Goal: Contribute content: Contribute content

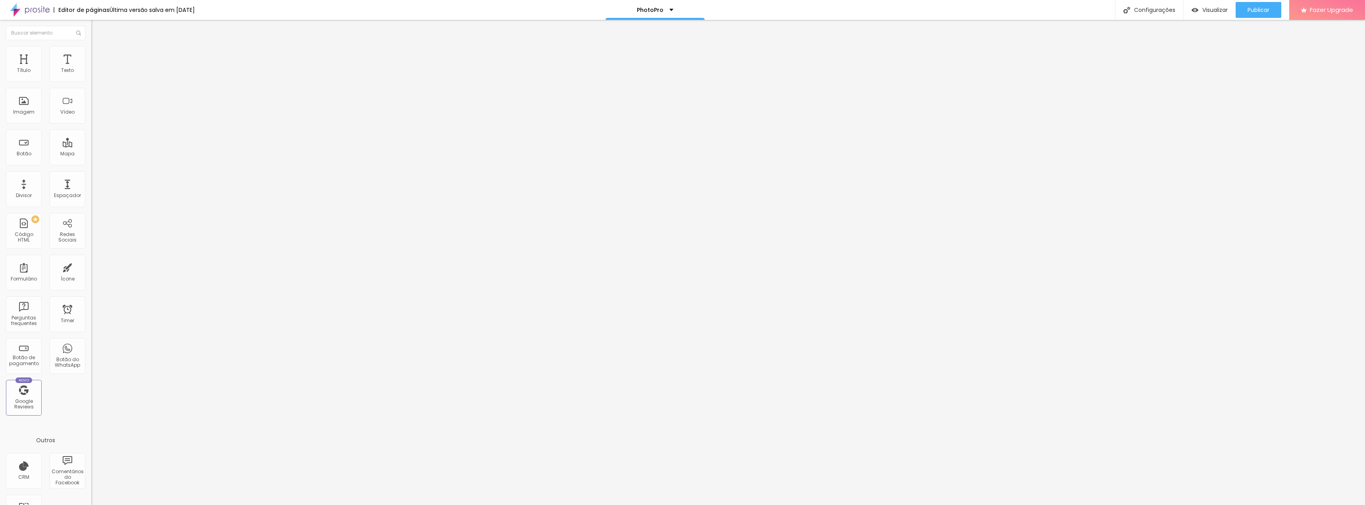
click at [91, 68] on img at bounding box center [93, 66] width 5 height 5
drag, startPoint x: 718, startPoint y: 156, endPoint x: 729, endPoint y: 156, distance: 11.1
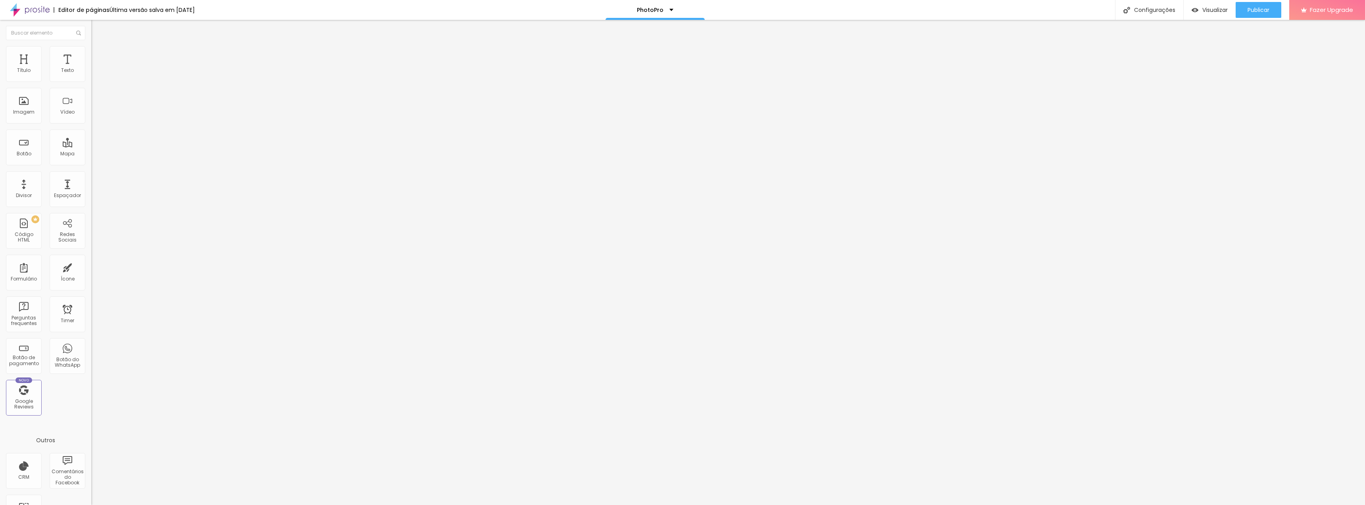
click at [828, 504] on div at bounding box center [682, 512] width 1365 height 7
click at [91, 46] on li "Avançado" at bounding box center [136, 50] width 91 height 8
type input "2"
type input "3"
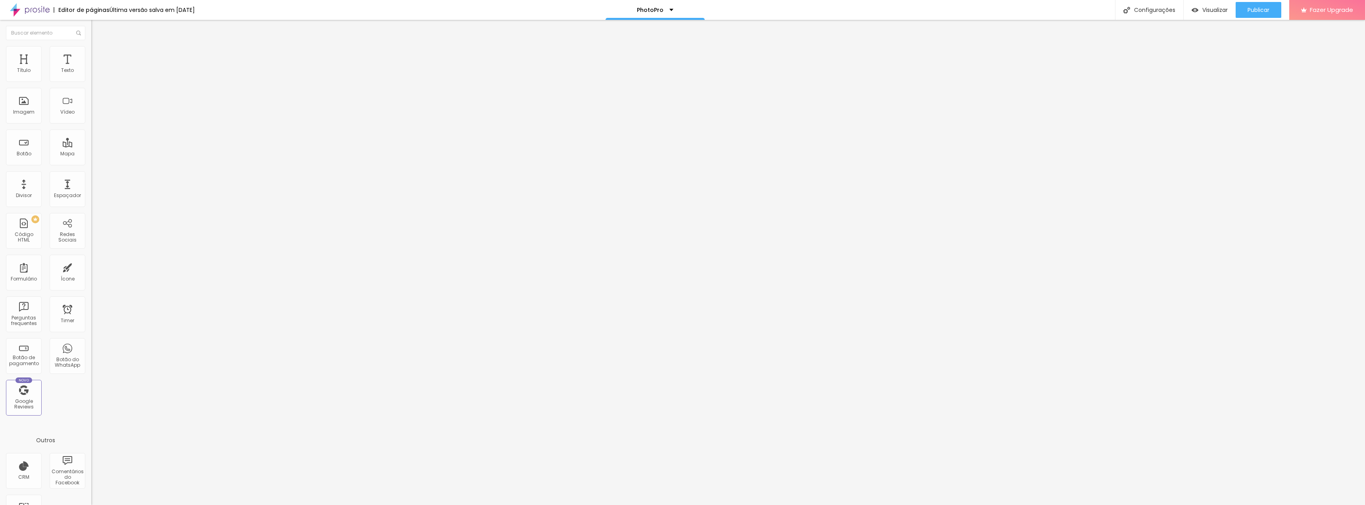
type input "3"
type input "4"
type input "5"
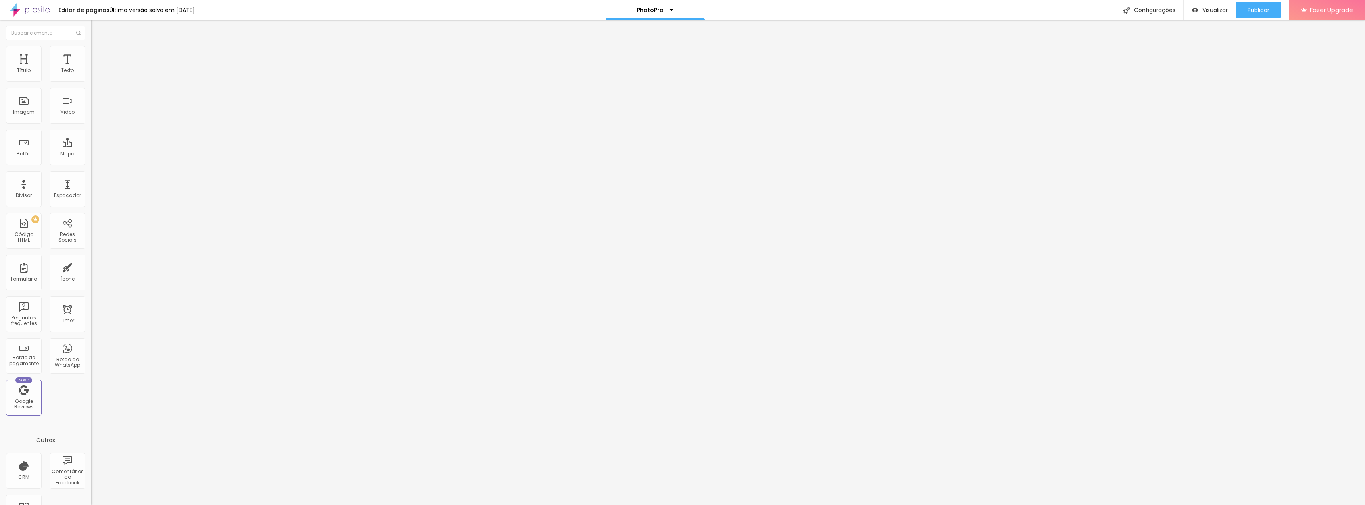
type input "6"
type input "7"
type input "8"
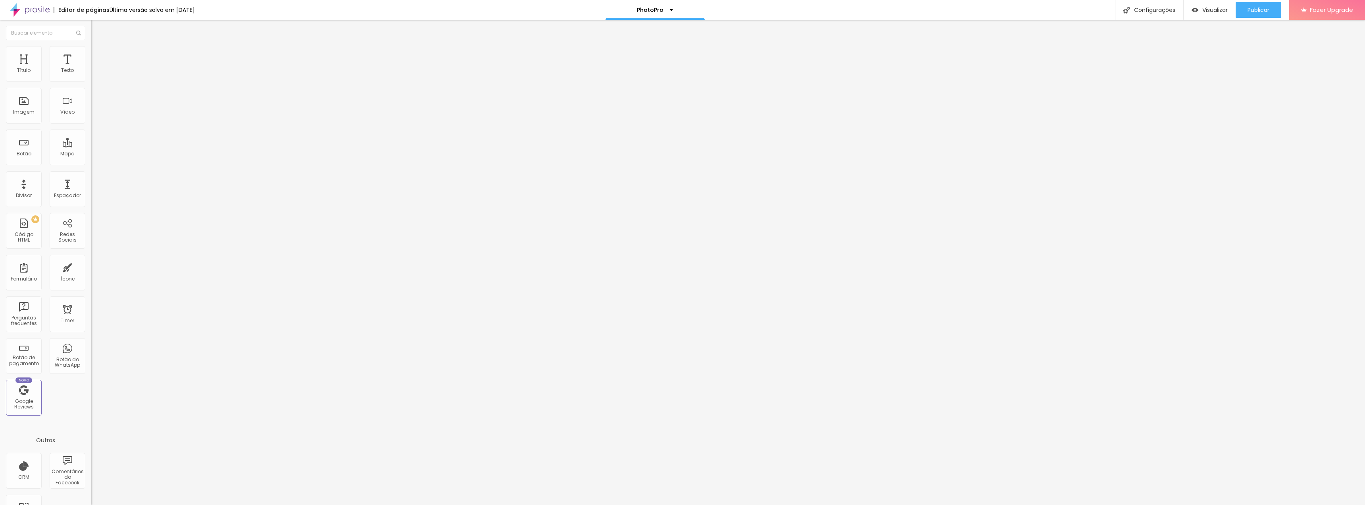
type input "8"
type input "9"
type input "11"
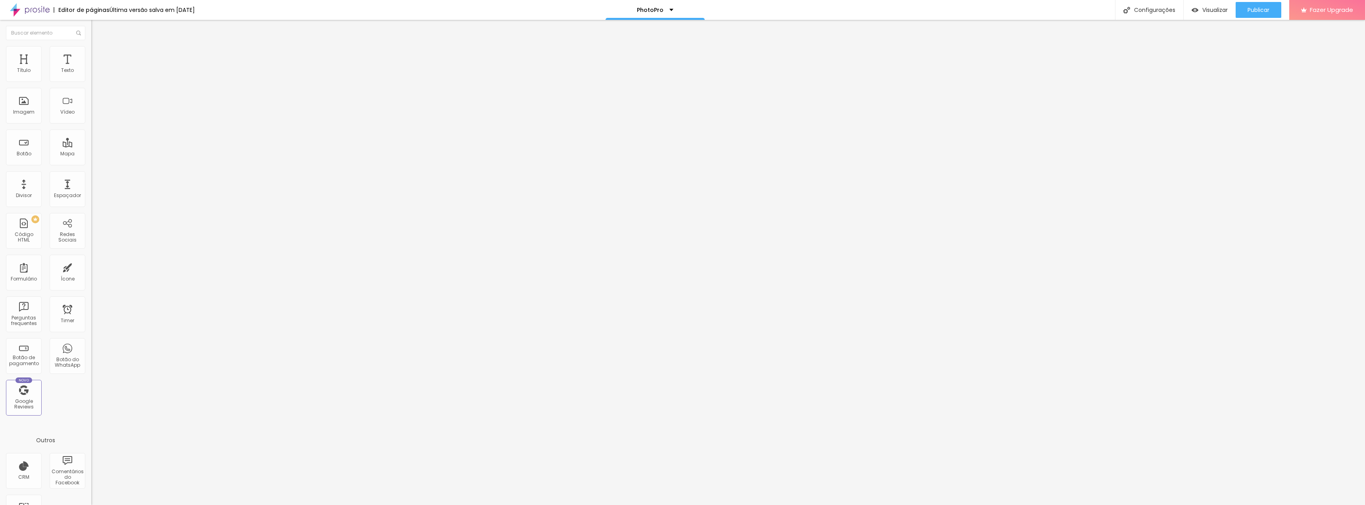
type input "12"
type input "13"
type input "14"
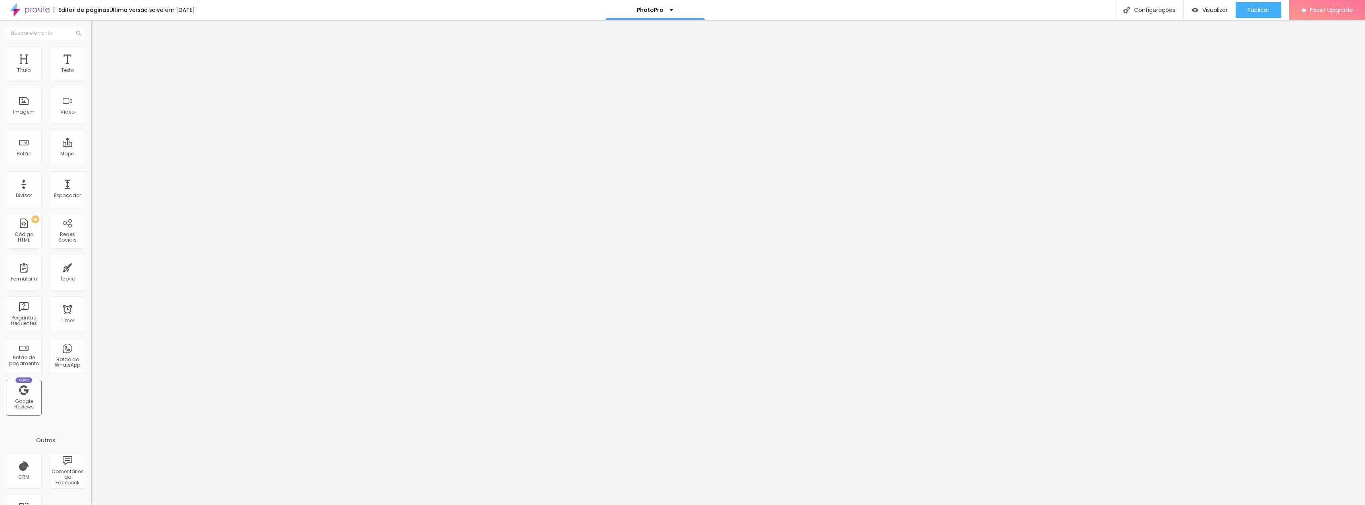
type input "14"
type input "15"
type input "16"
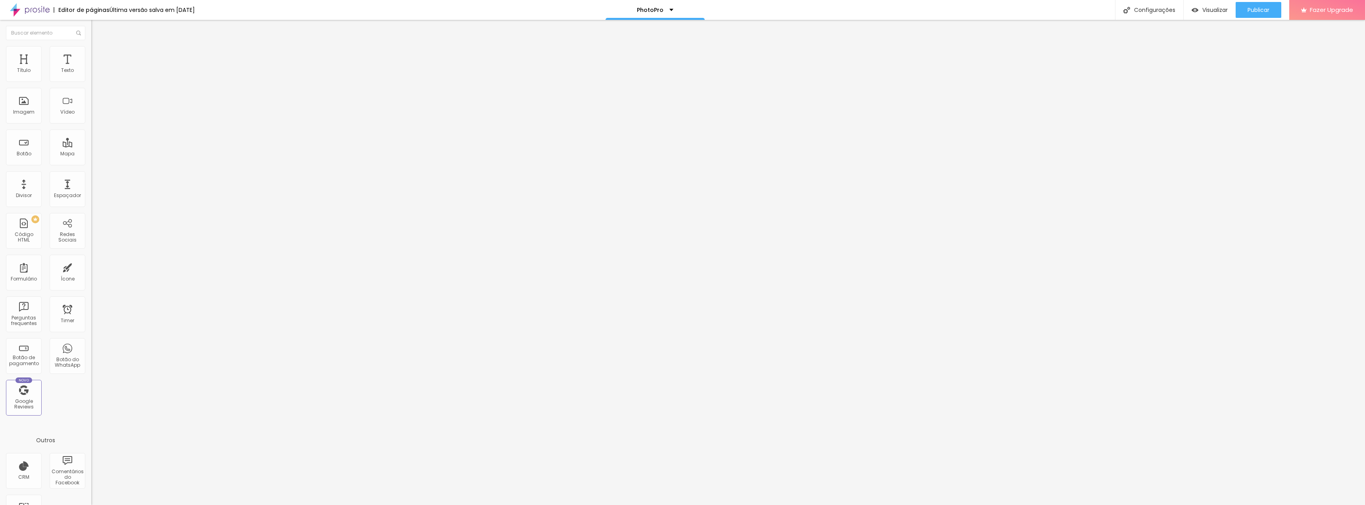
type input "17"
type input "18"
type input "19"
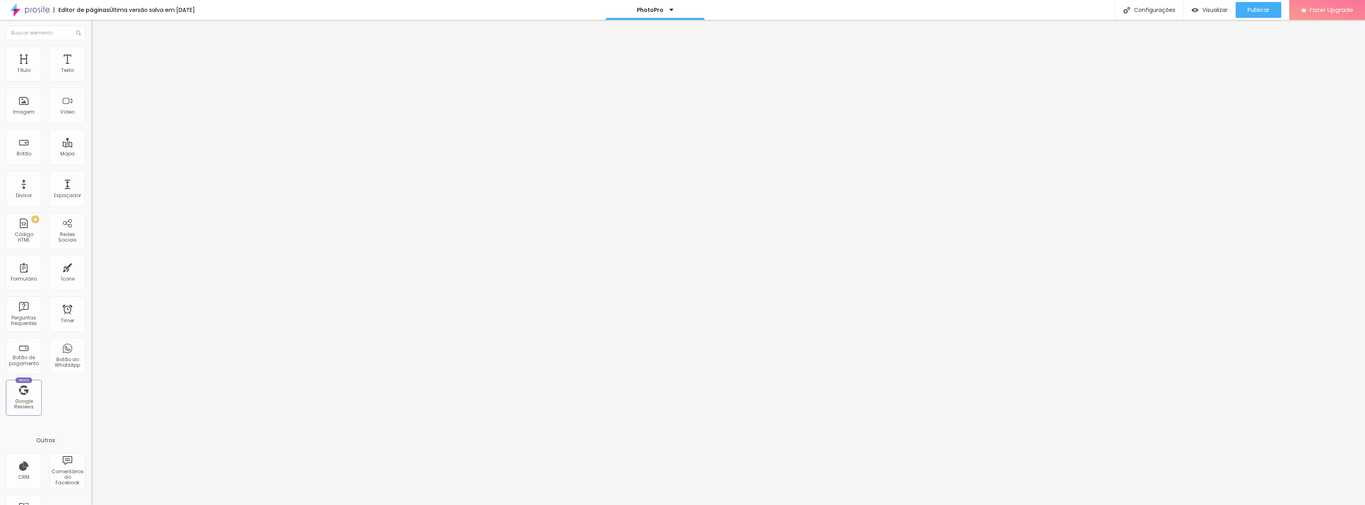
type input "19"
type input "20"
type input "21"
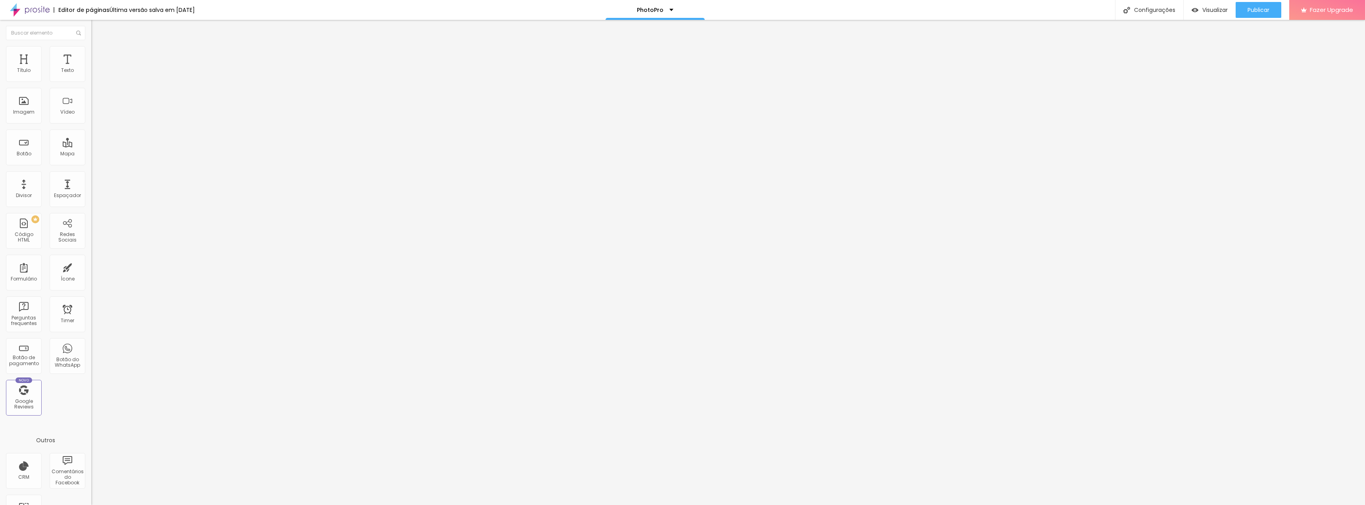
type input "22"
type input "24"
type input "25"
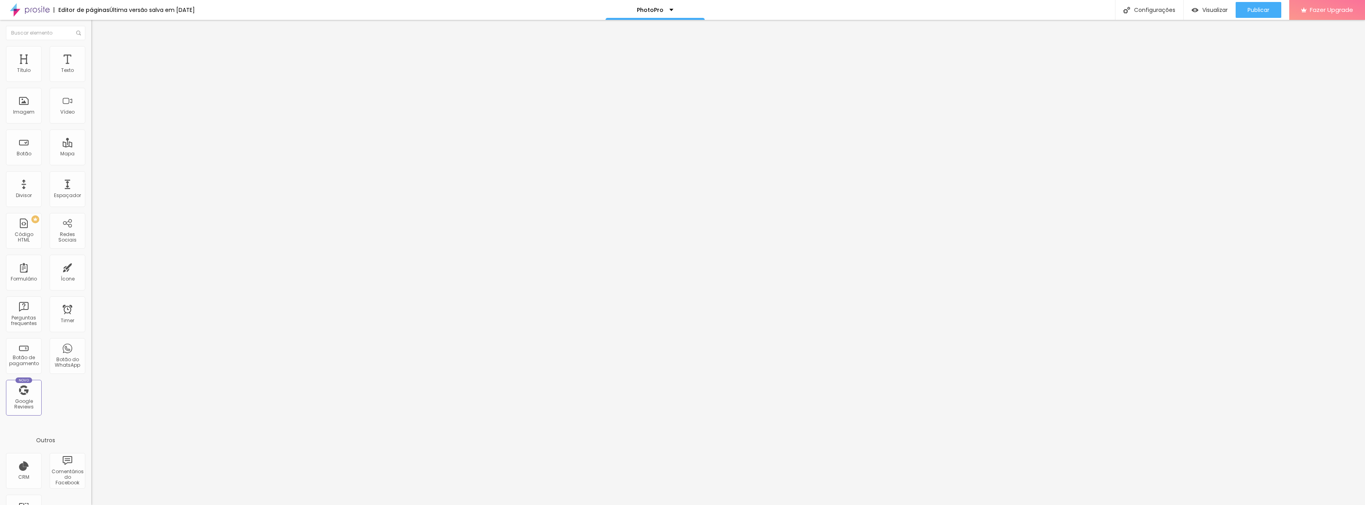
type input "25"
type input "26"
type input "27"
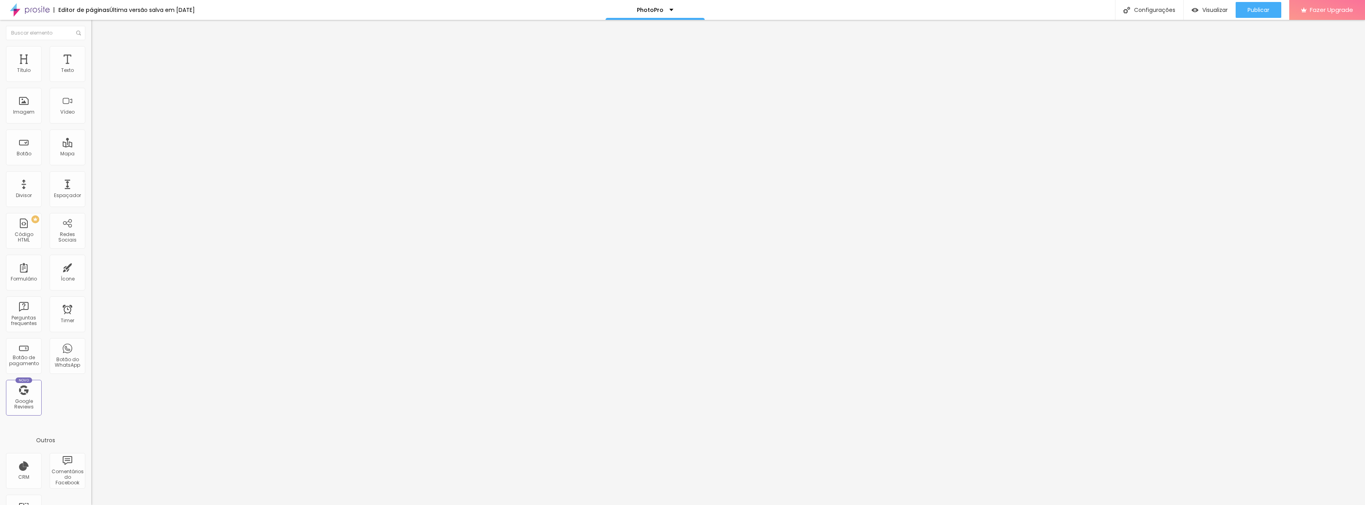
type input "28"
type input "30"
type input "32"
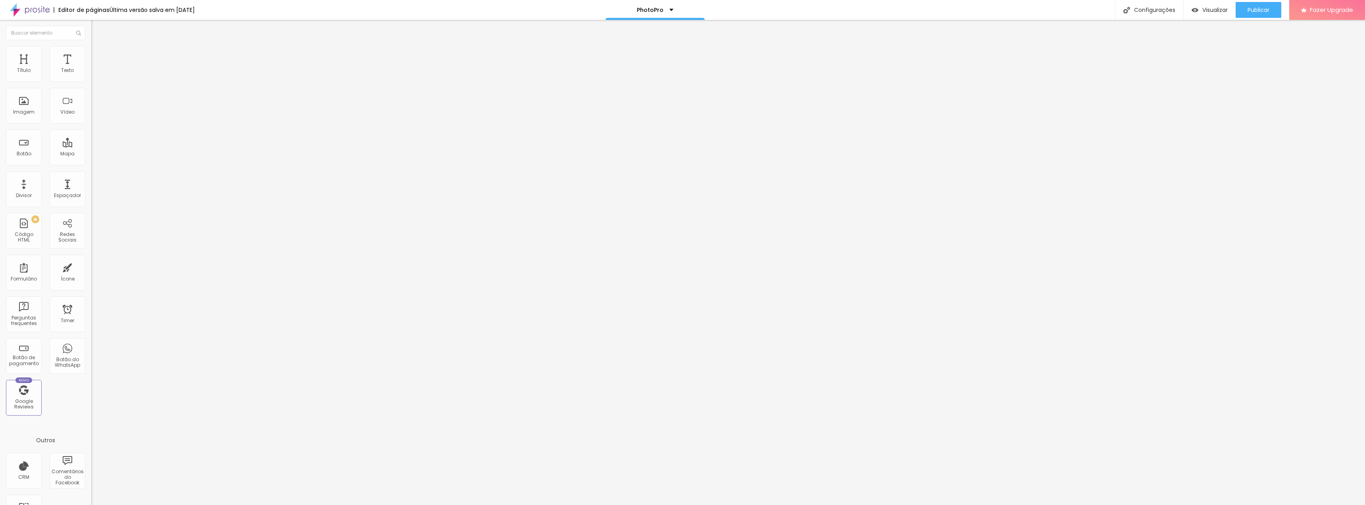
type input "32"
type input "35"
type input "39"
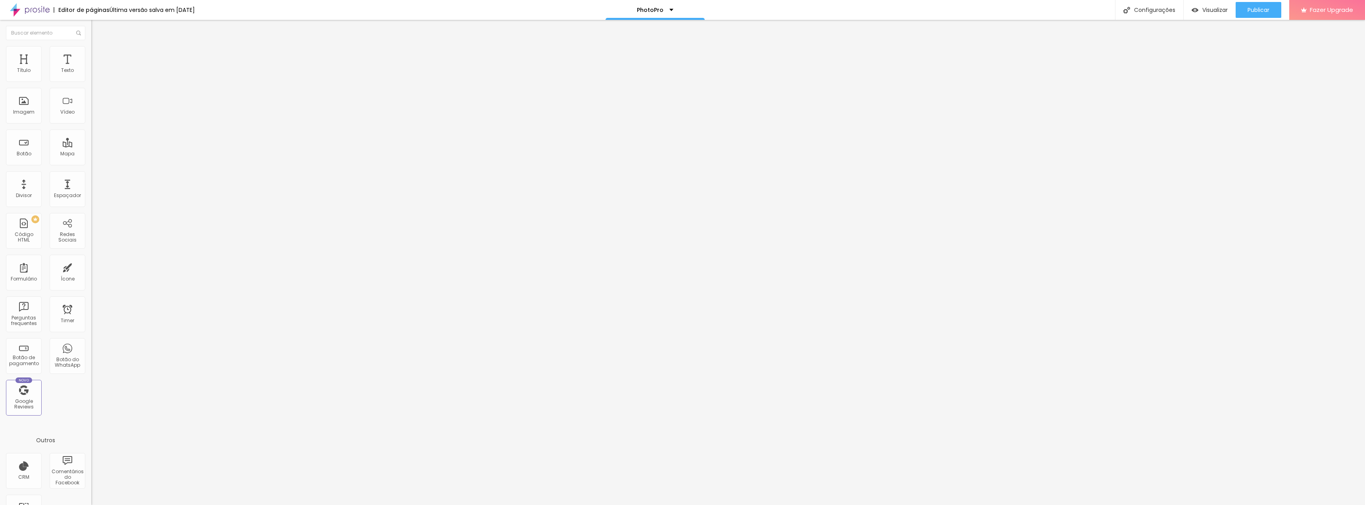
type input "44"
type input "48"
type input "53"
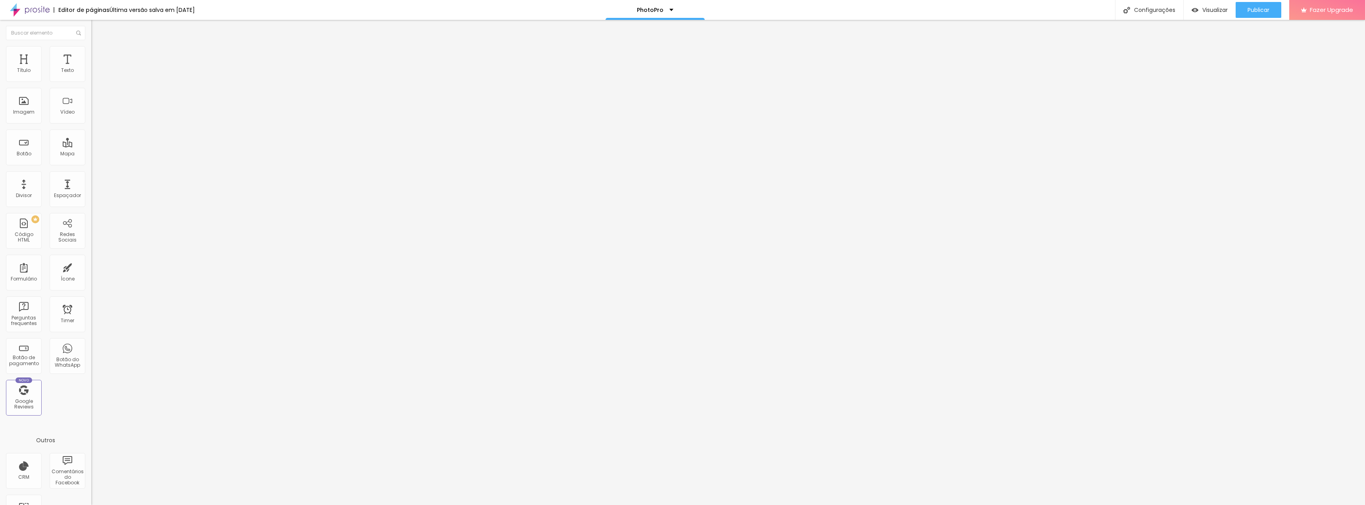
type input "53"
type input "60"
type input "66"
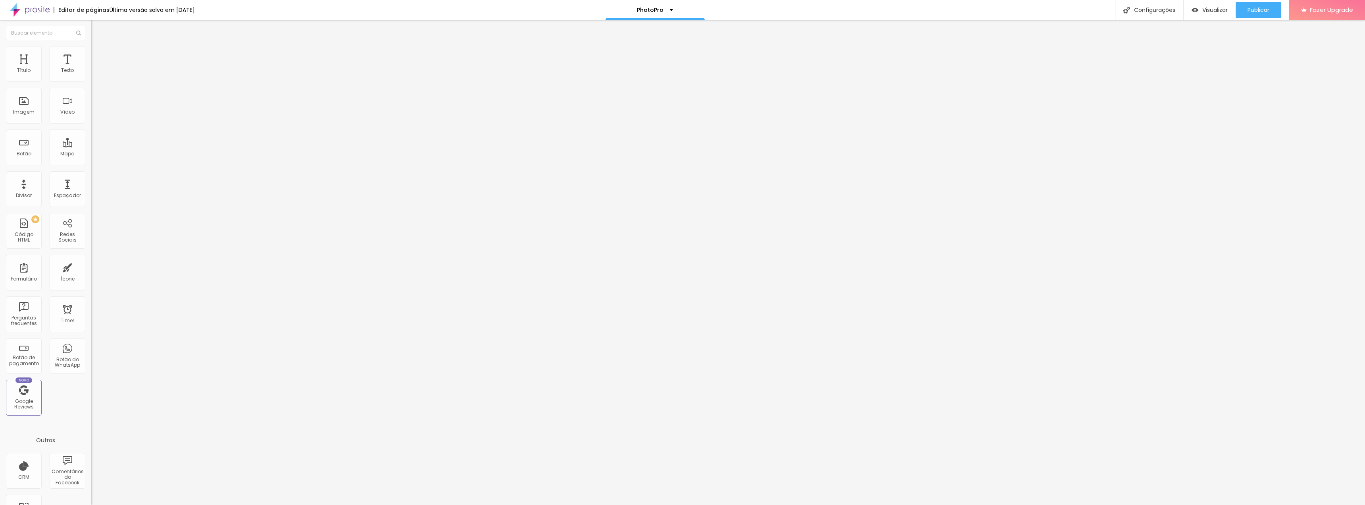
type input "72"
type input "78"
type input "84"
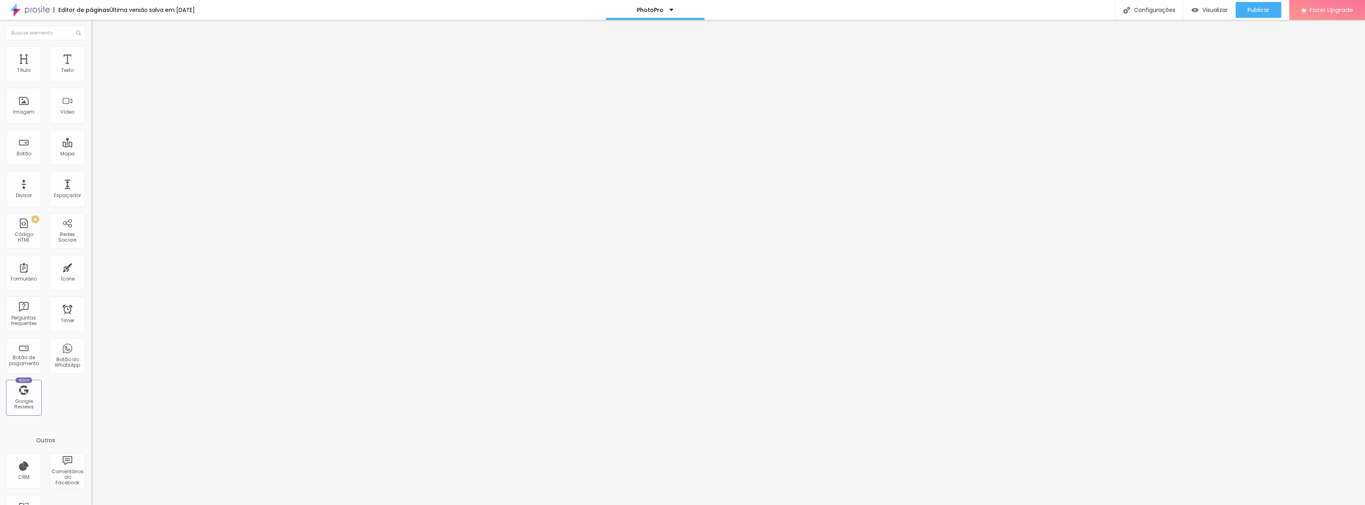
type input "84"
type input "91"
type input "98"
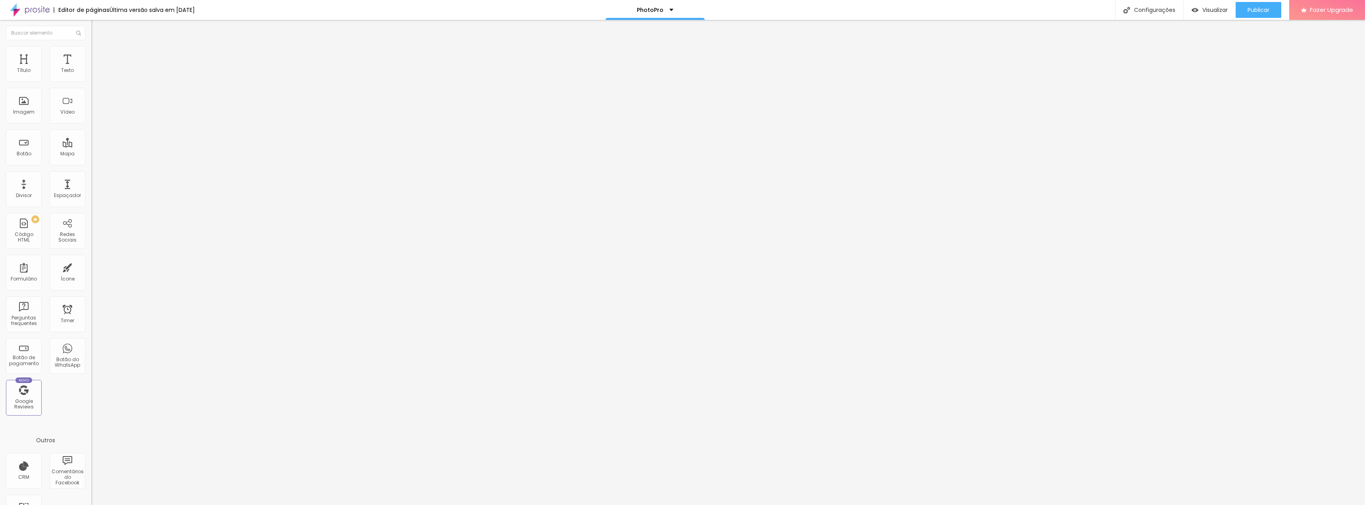
type input "100"
type input "98"
type input "95"
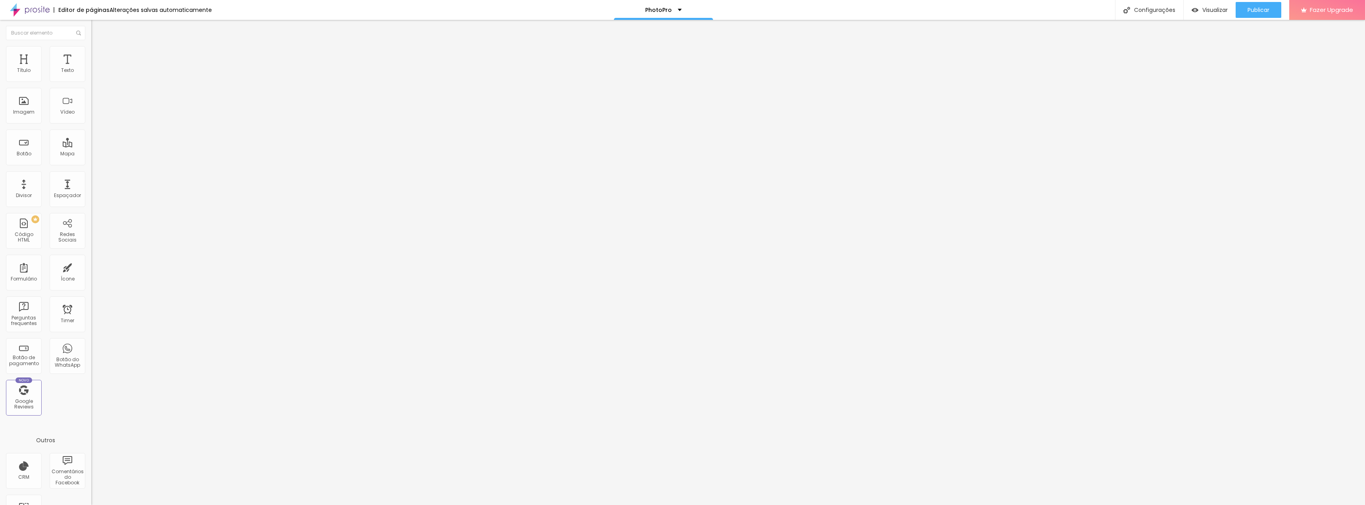
type input "95"
type input "90"
type input "87"
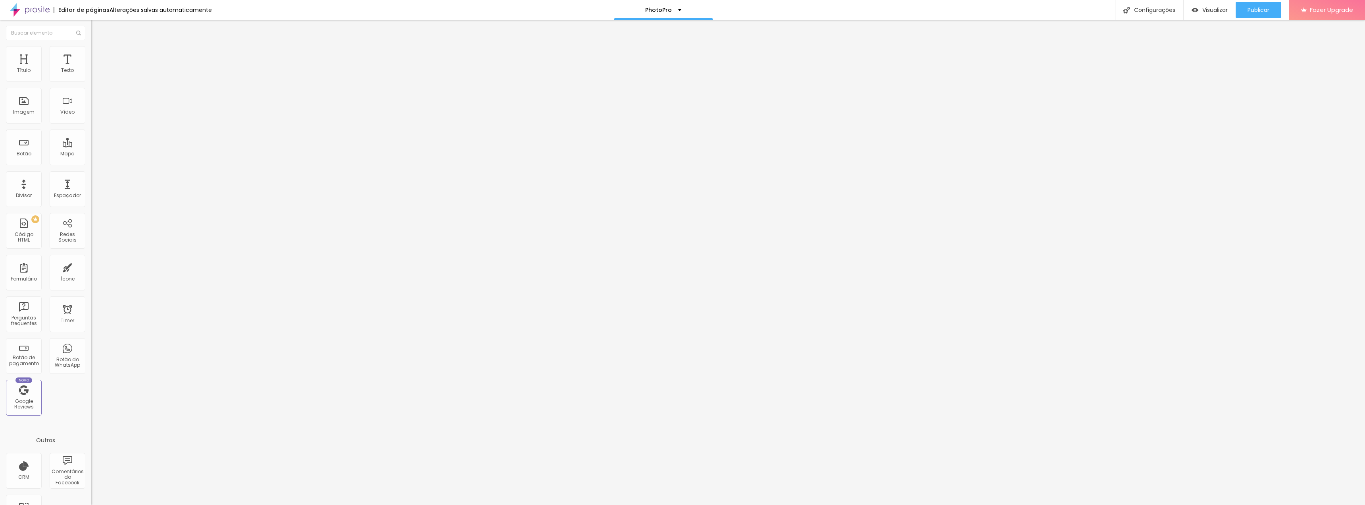
type input "85"
type input "82"
type input "79"
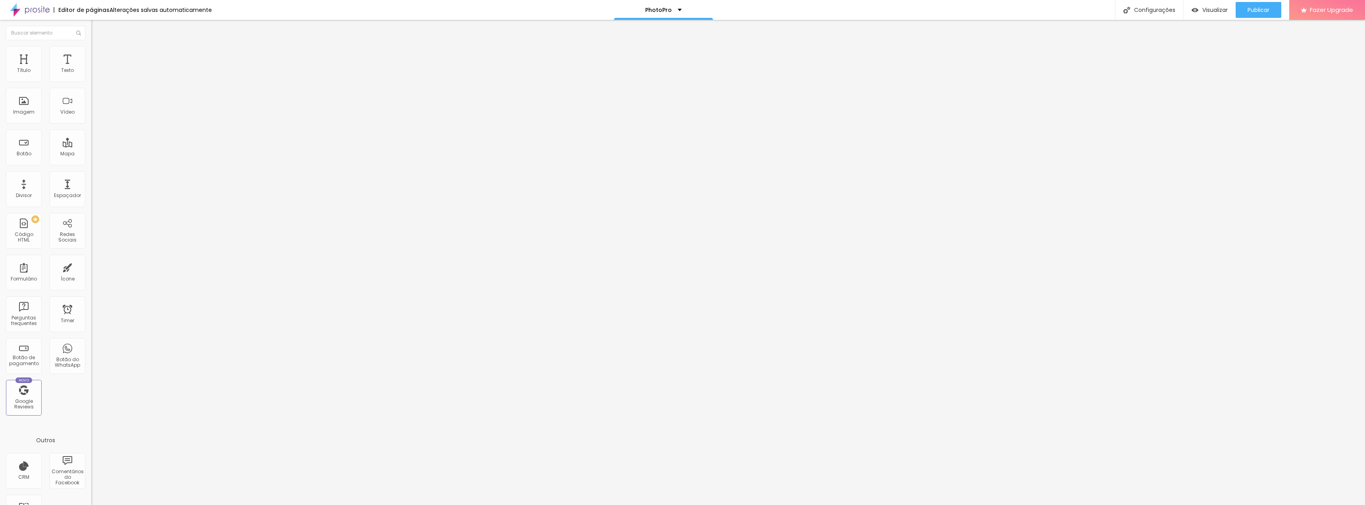
type input "79"
type input "77"
type input "72"
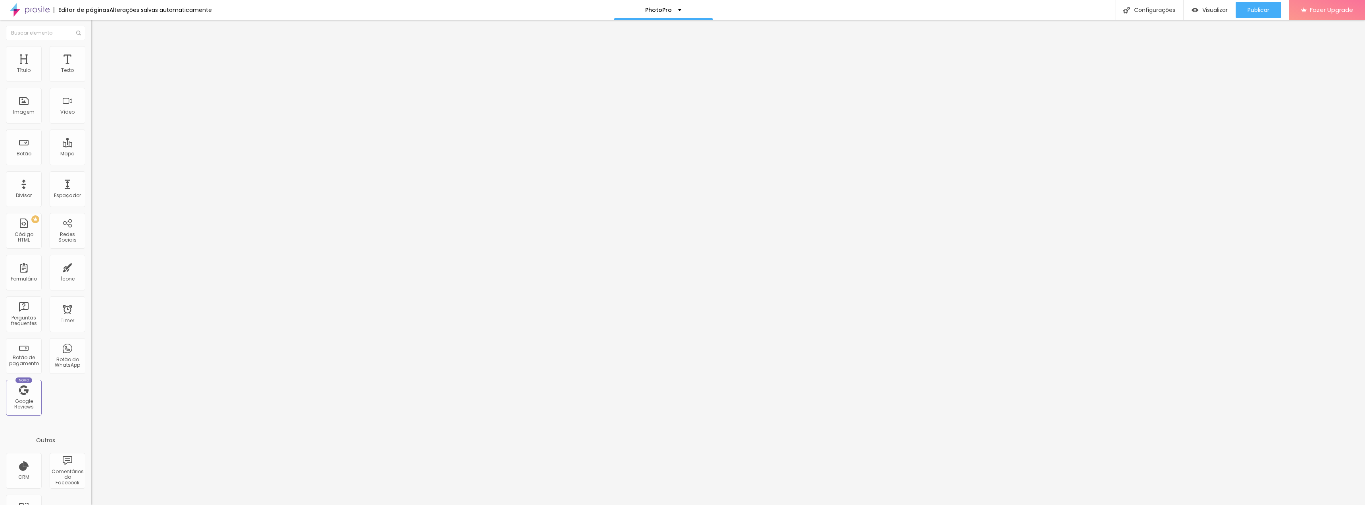
type input "59"
type input "53"
type input "49"
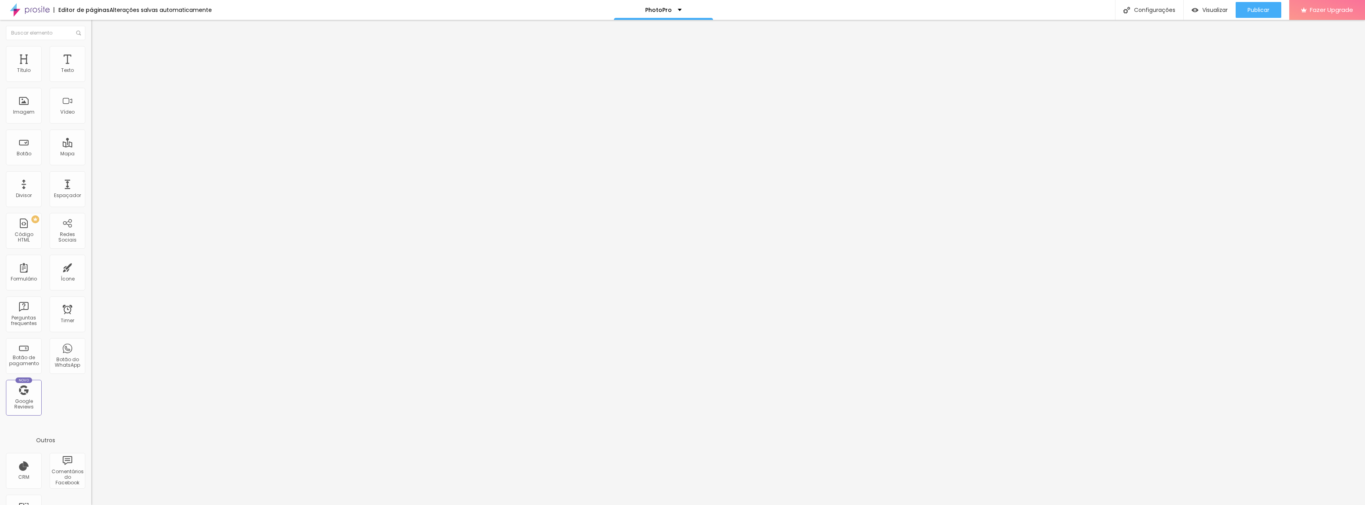
type input "49"
type input "44"
type input "39"
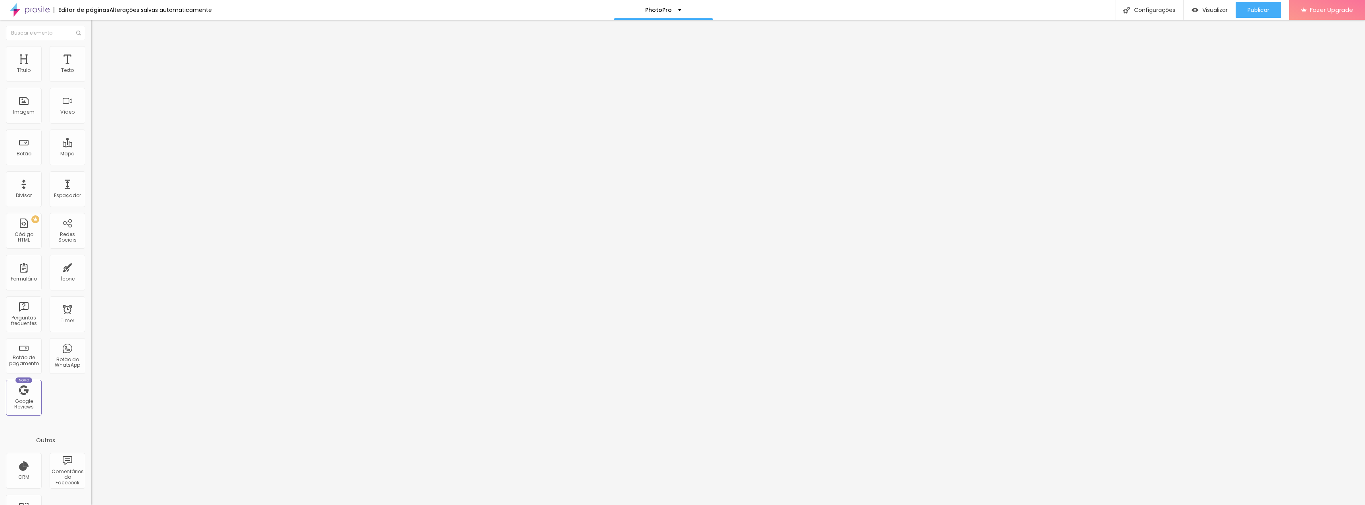
type input "34"
type input "30"
type input "26"
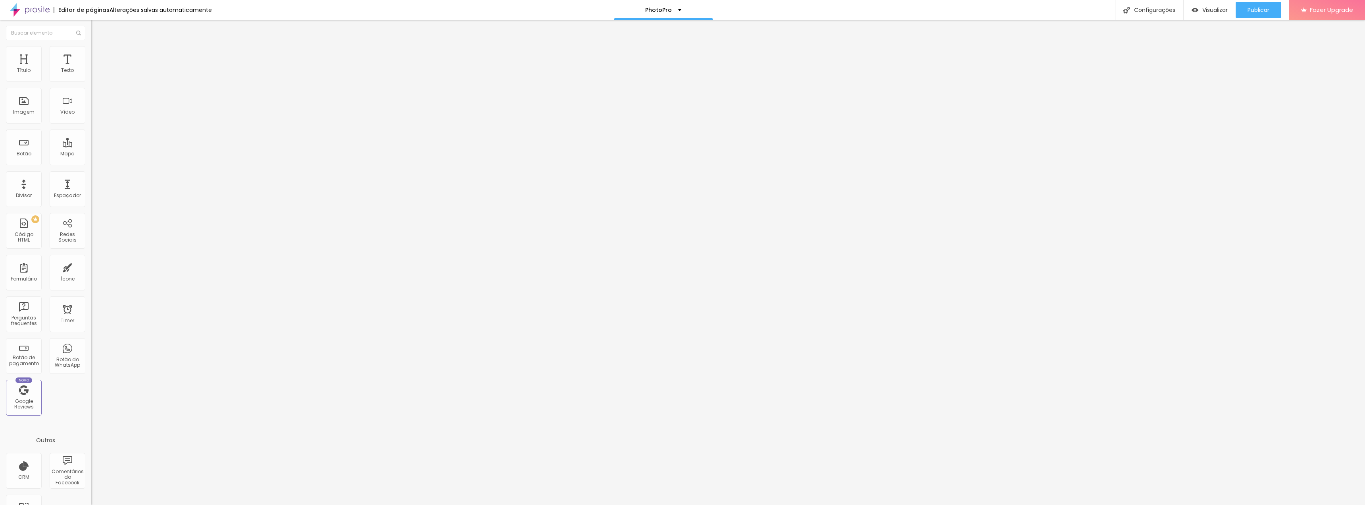
type input "26"
type input "22"
type input "18"
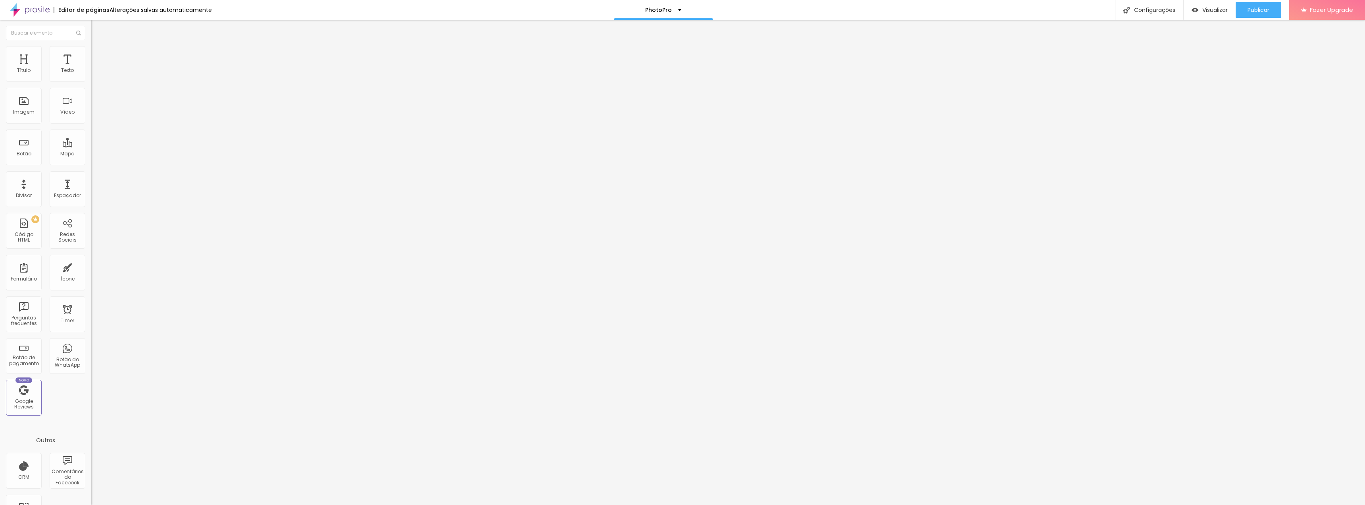
type input "15"
type input "10"
type input "6"
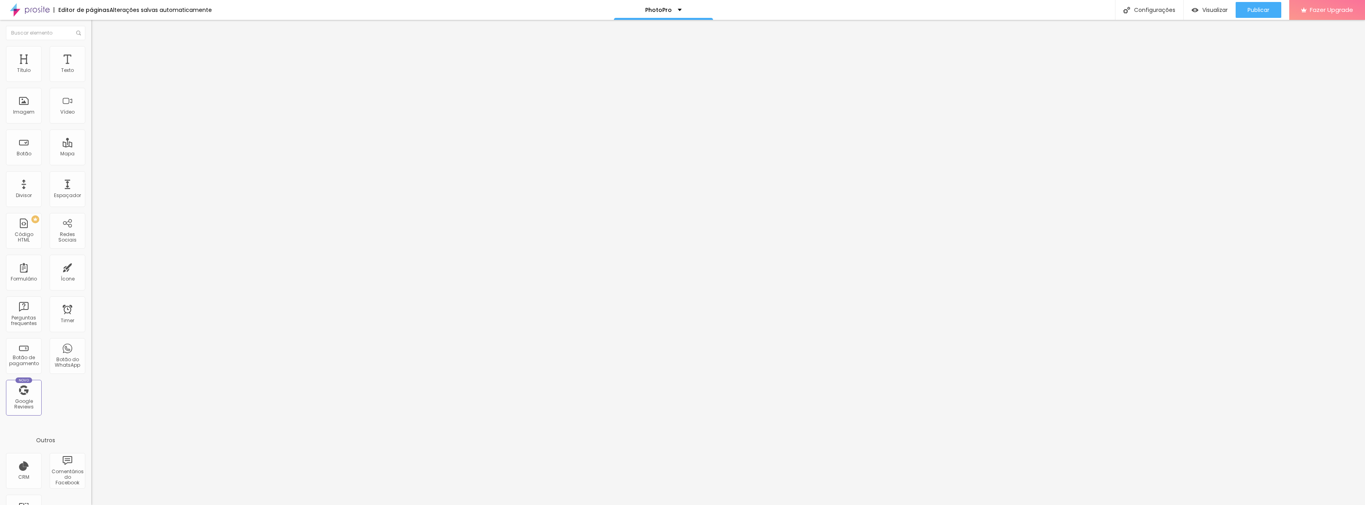
type input "6"
type input "0"
drag, startPoint x: 19, startPoint y: 78, endPoint x: 0, endPoint y: 87, distance: 21.0
click at [91, 146] on input "range" at bounding box center [116, 149] width 51 height 6
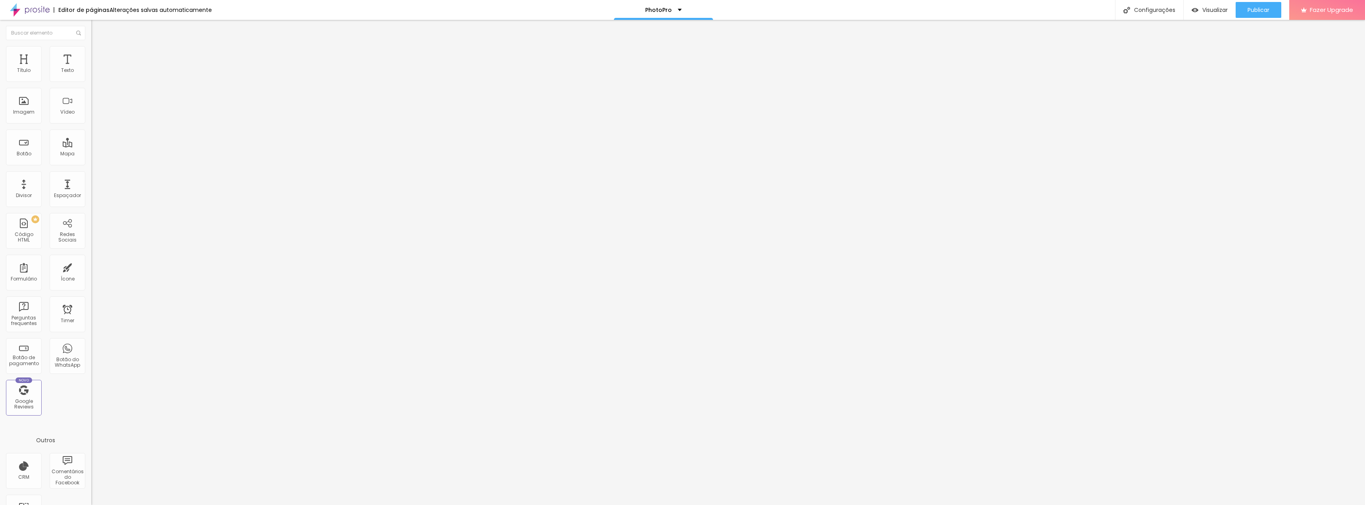
type input "99"
type input "98"
type input "97"
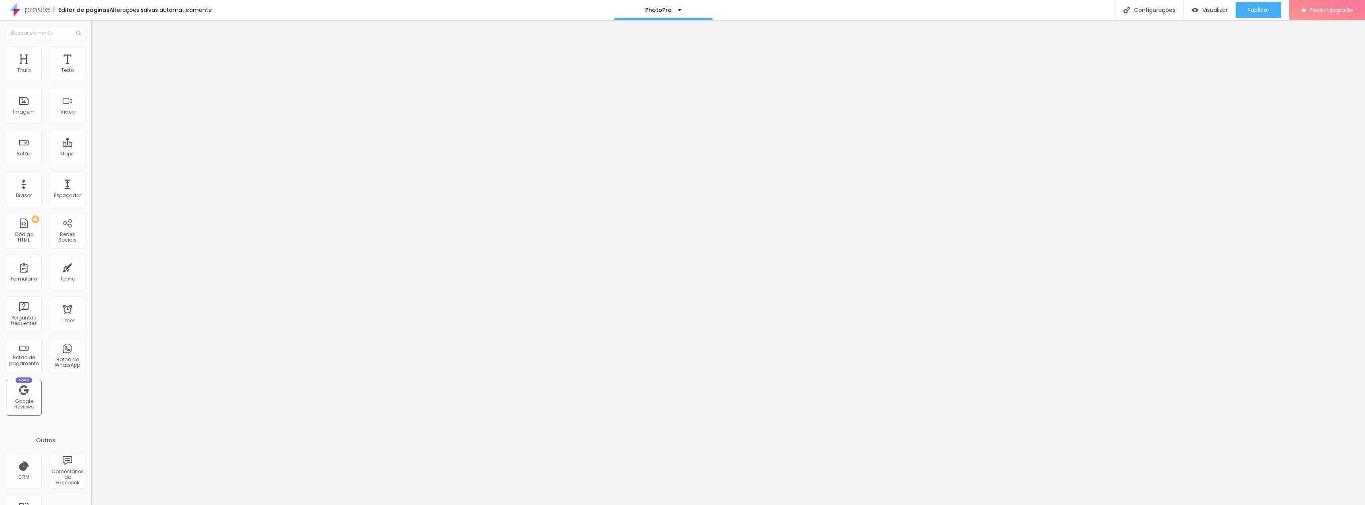
type input "97"
type input "95"
type input "93"
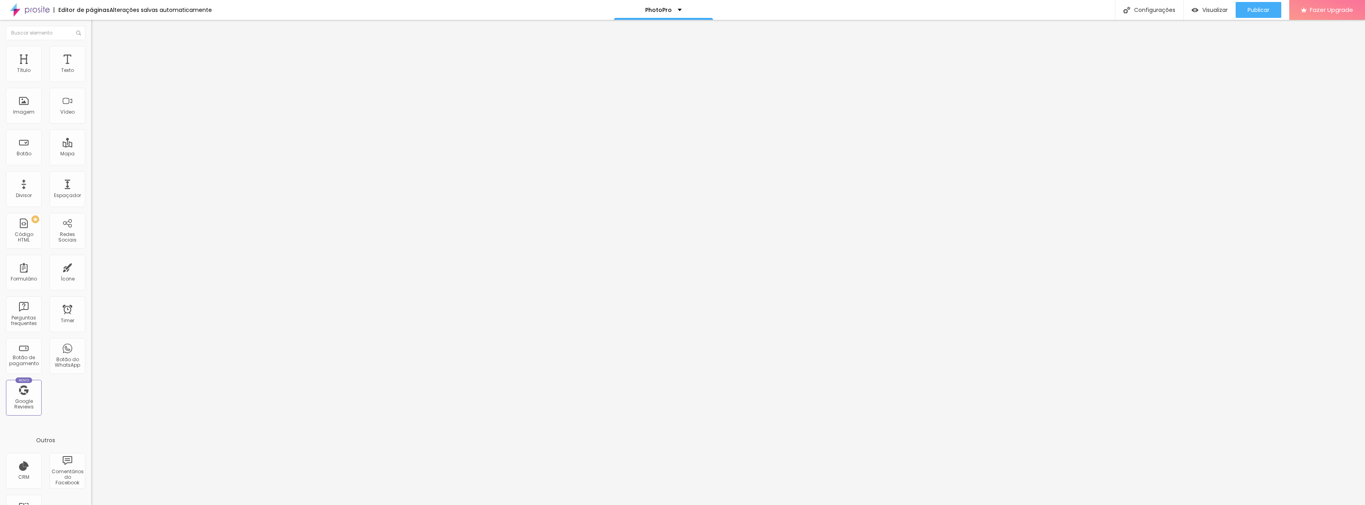
type input "92"
type input "90"
type input "87"
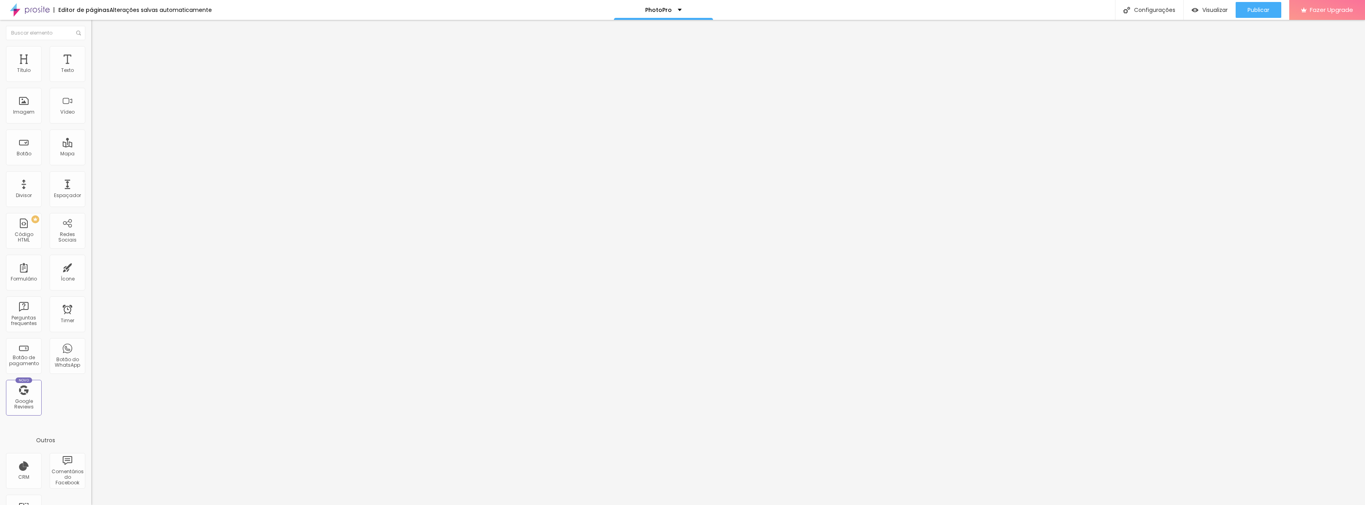
type input "87"
type input "84"
type input "81"
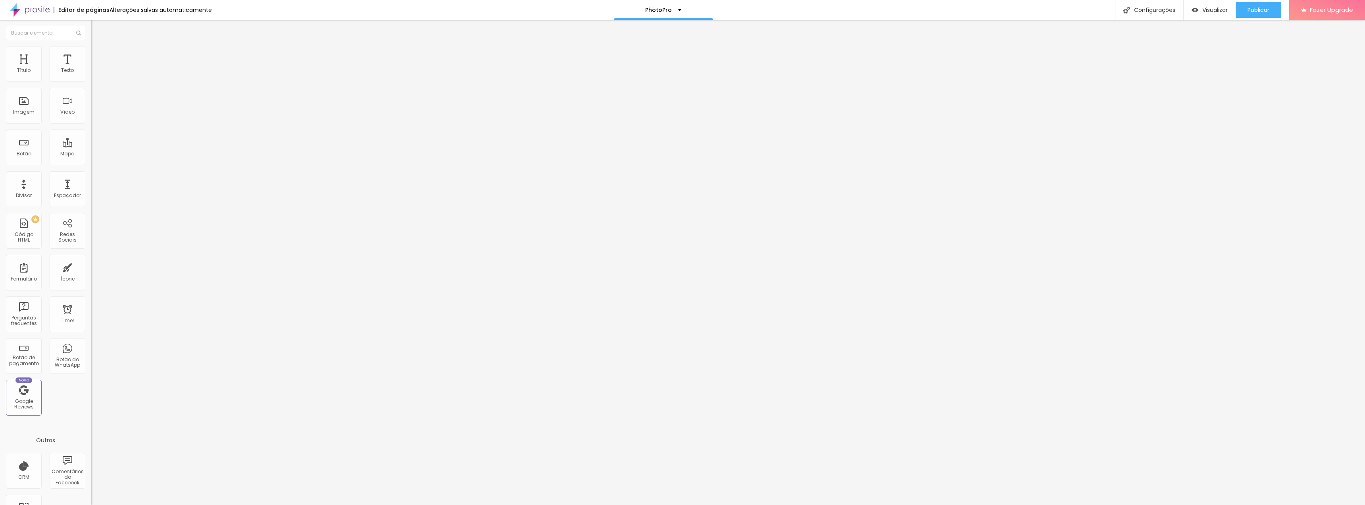
type input "77"
type input "73"
type input "68"
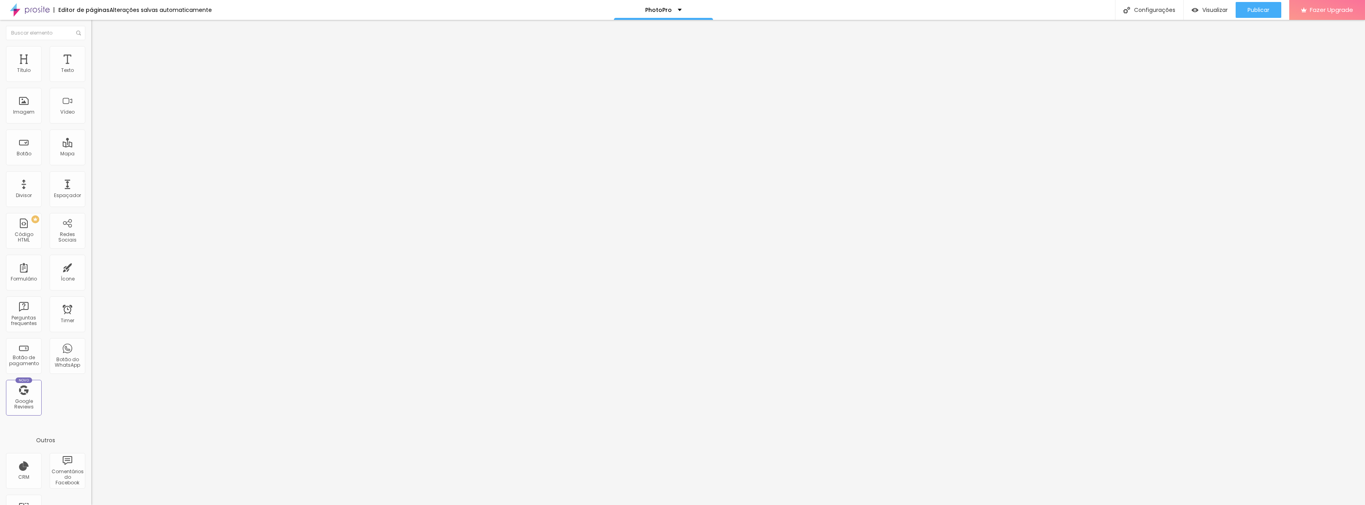
type input "68"
type input "65"
type input "62"
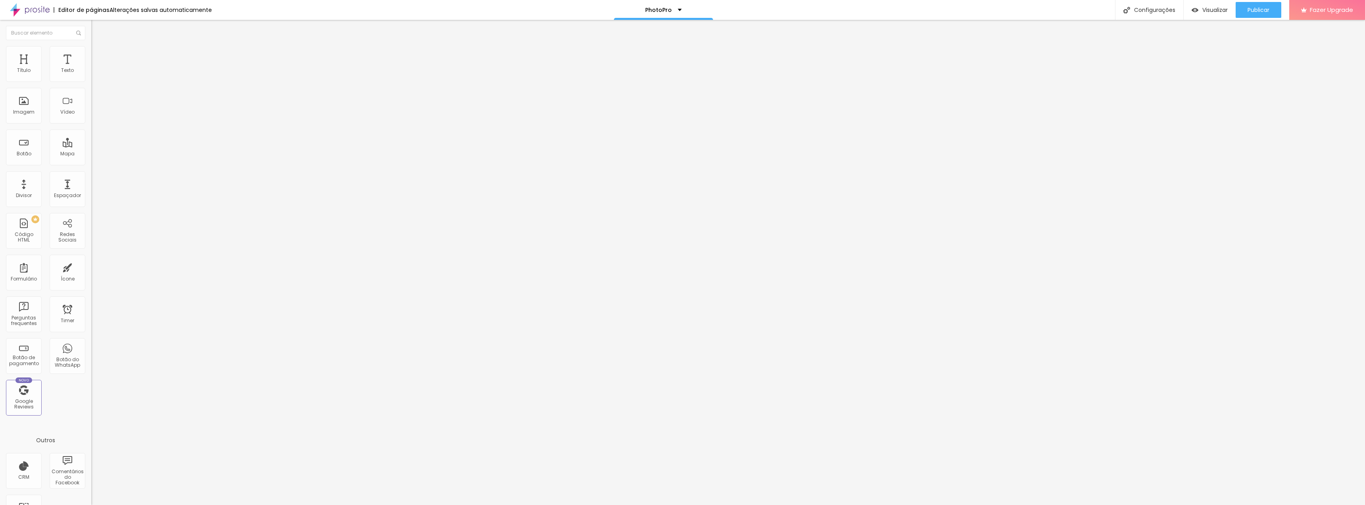
type input "56"
type input "53"
type input "49"
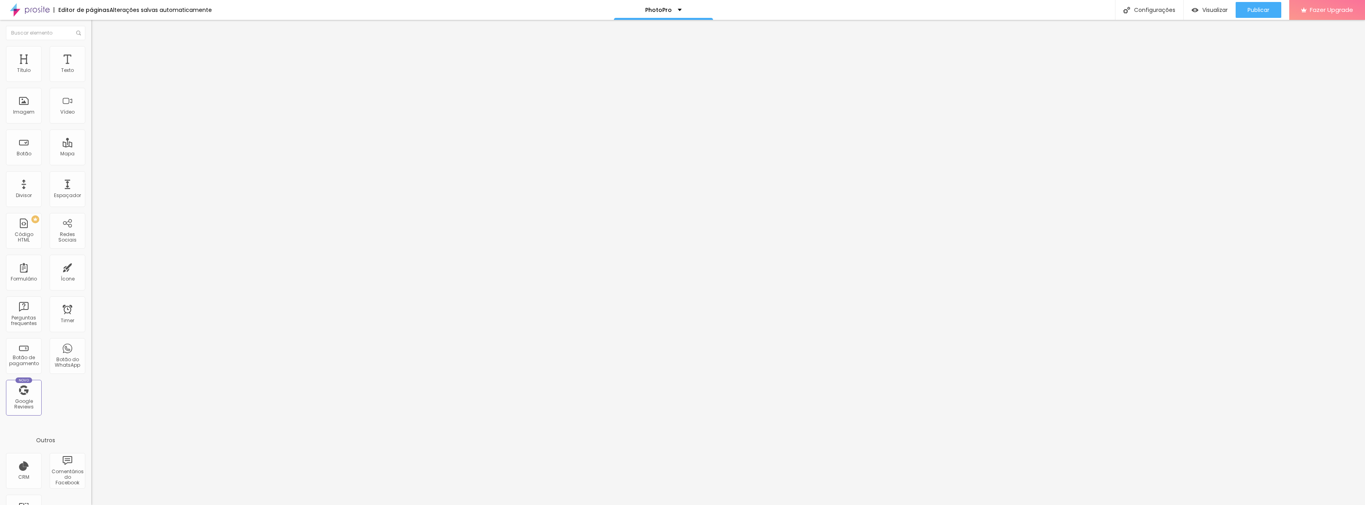
type input "49"
type input "44"
type input "39"
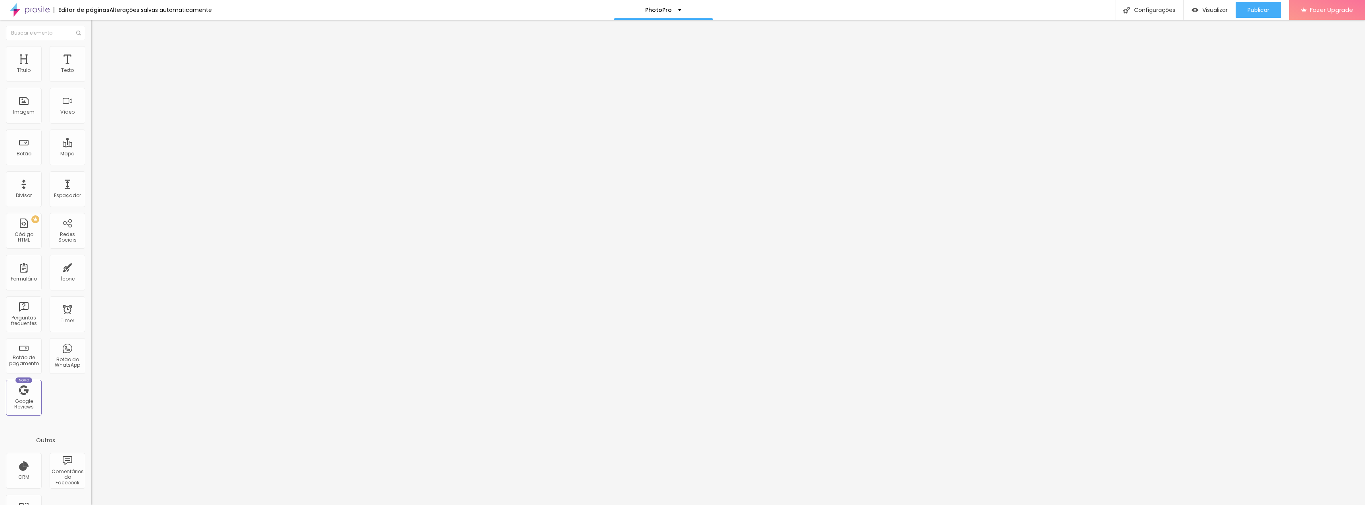
type input "35"
type input "30"
type input "26"
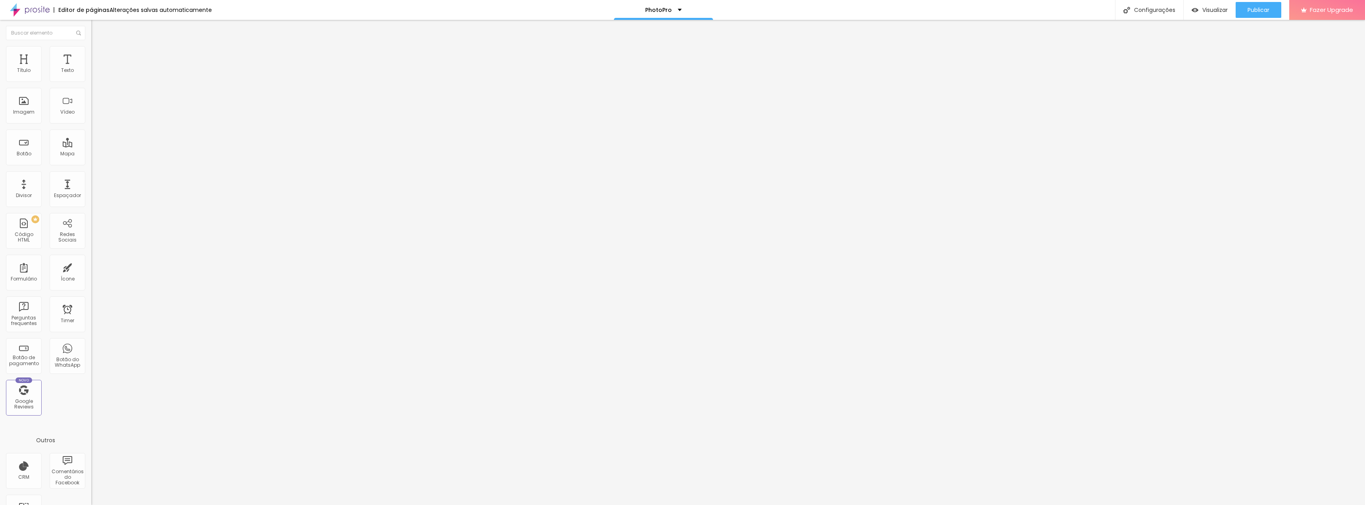
type input "26"
type input "21"
type input "17"
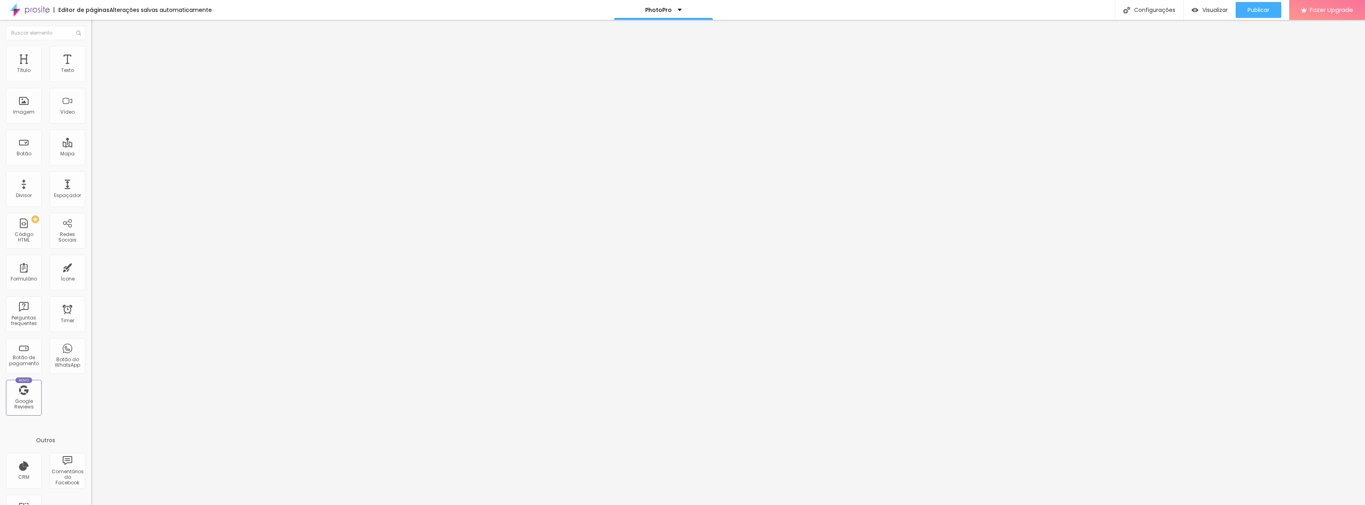
type input "14"
type input "11"
type input "8"
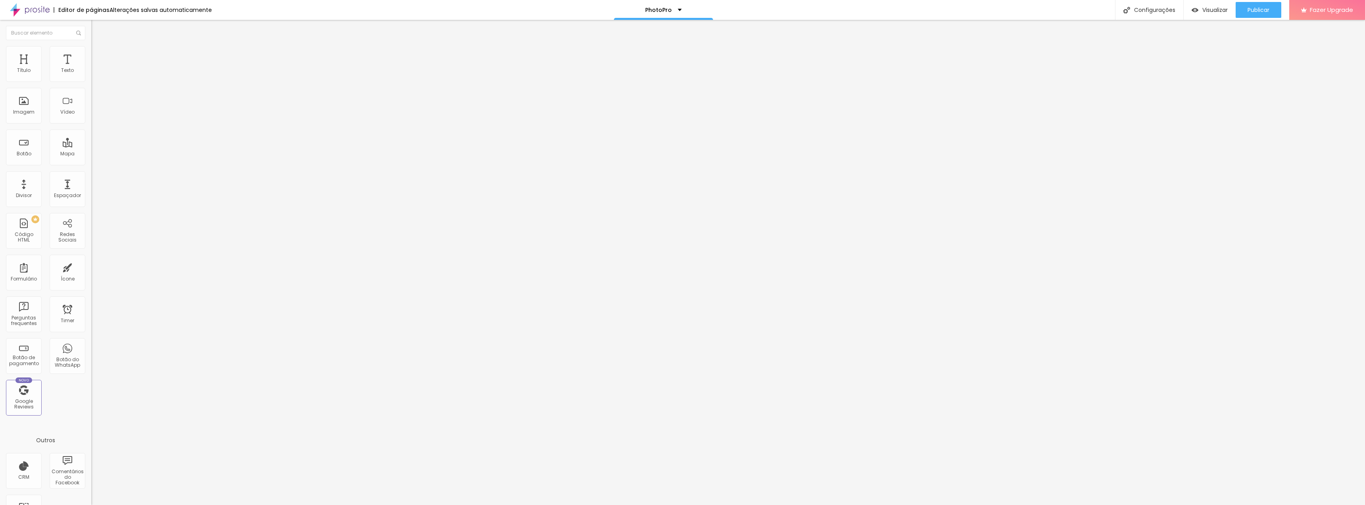
type input "8"
type input "6"
type input "2"
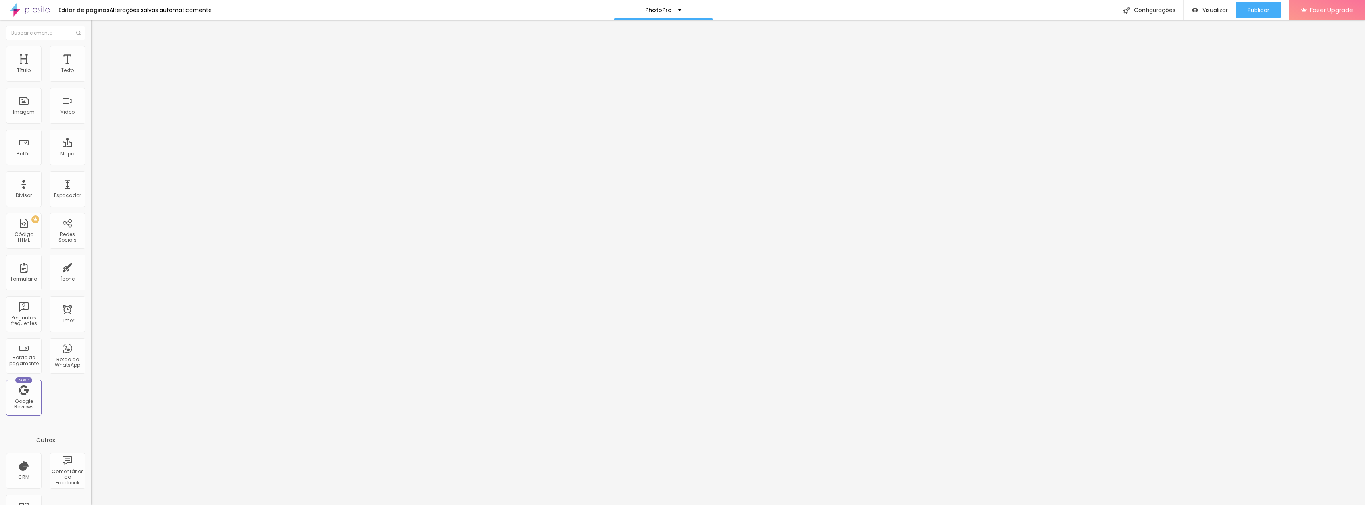
type input "0"
type input "8"
type input "16"
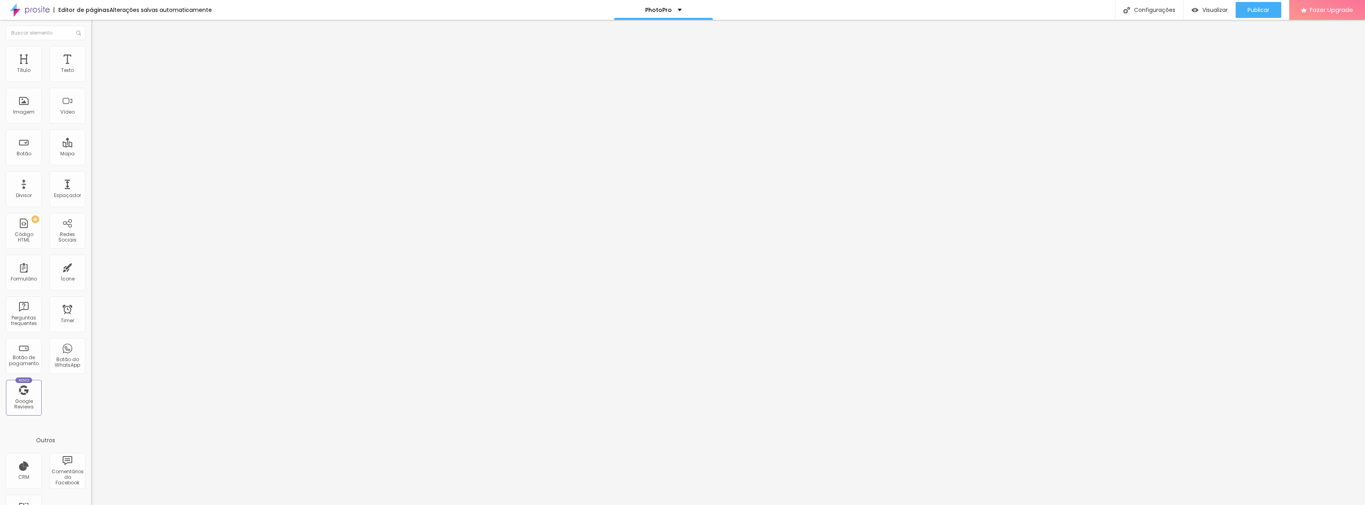
type input "16"
type input "26"
type input "39"
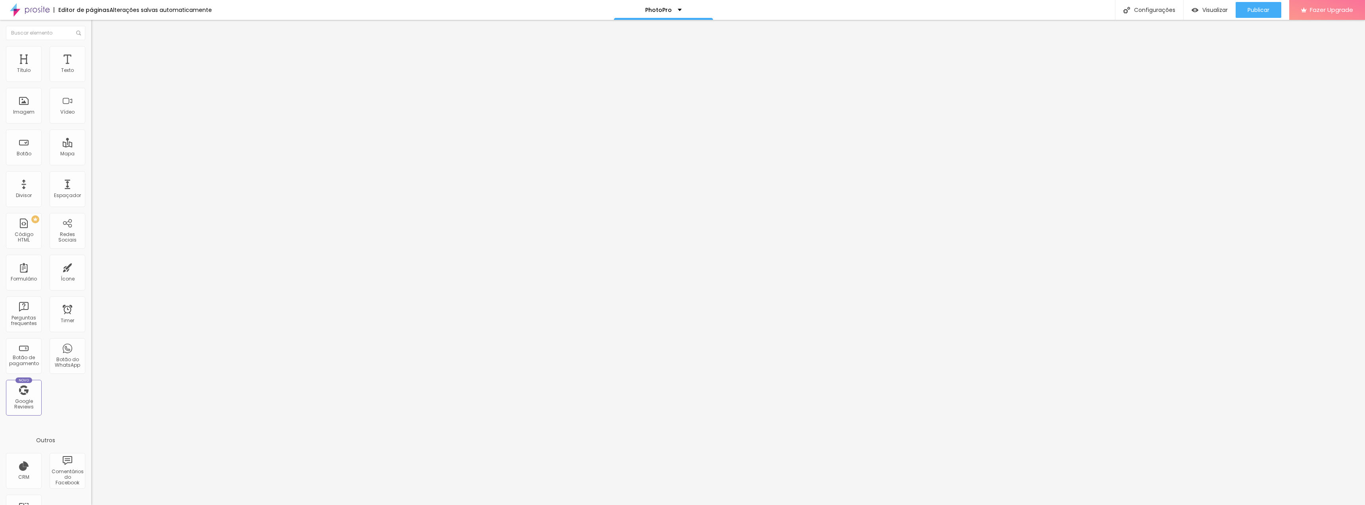
type input "50"
type input "65"
drag, startPoint x: 69, startPoint y: 94, endPoint x: 0, endPoint y: 106, distance: 69.7
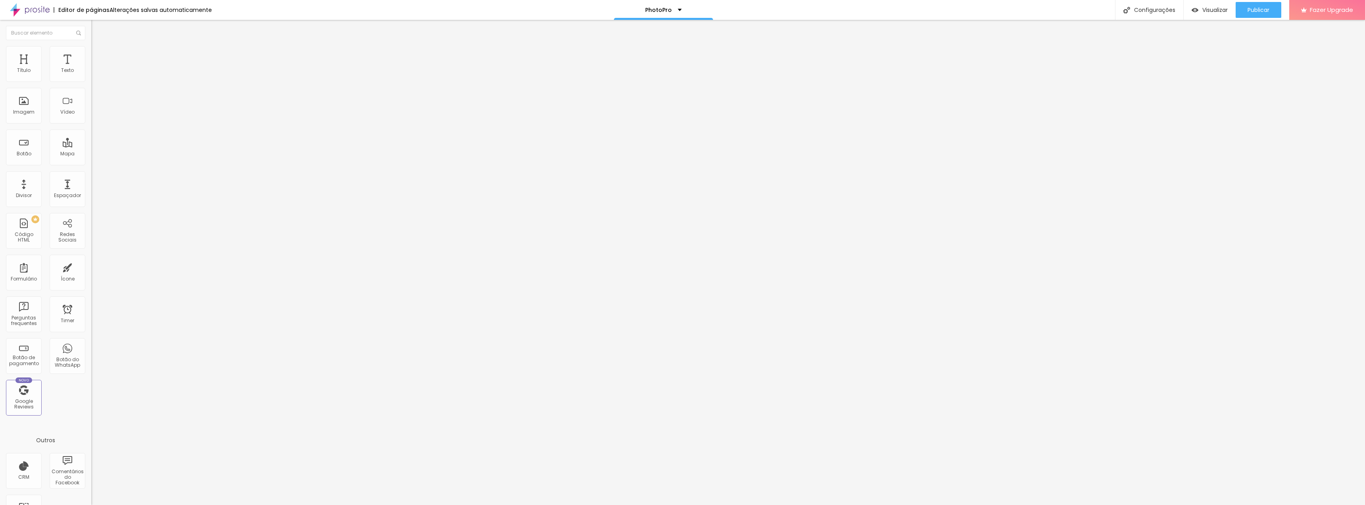
click at [91, 258] on input "range" at bounding box center [116, 261] width 51 height 6
click at [1258, 7] on span "Publicar" at bounding box center [1259, 10] width 22 height 6
click at [1203, 11] on span "Visualizar" at bounding box center [1215, 10] width 25 height 6
